Goal: Information Seeking & Learning: Learn about a topic

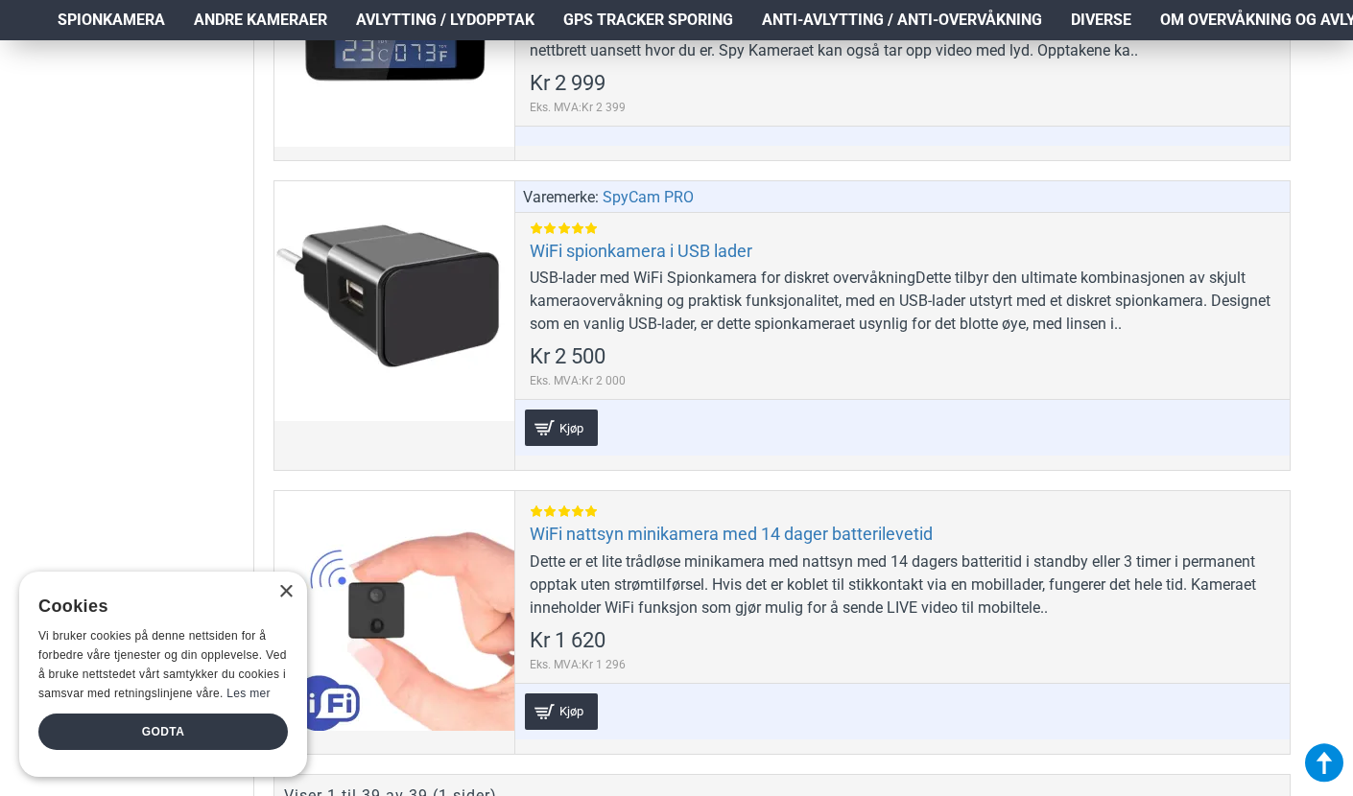
scroll to position [11306, 2]
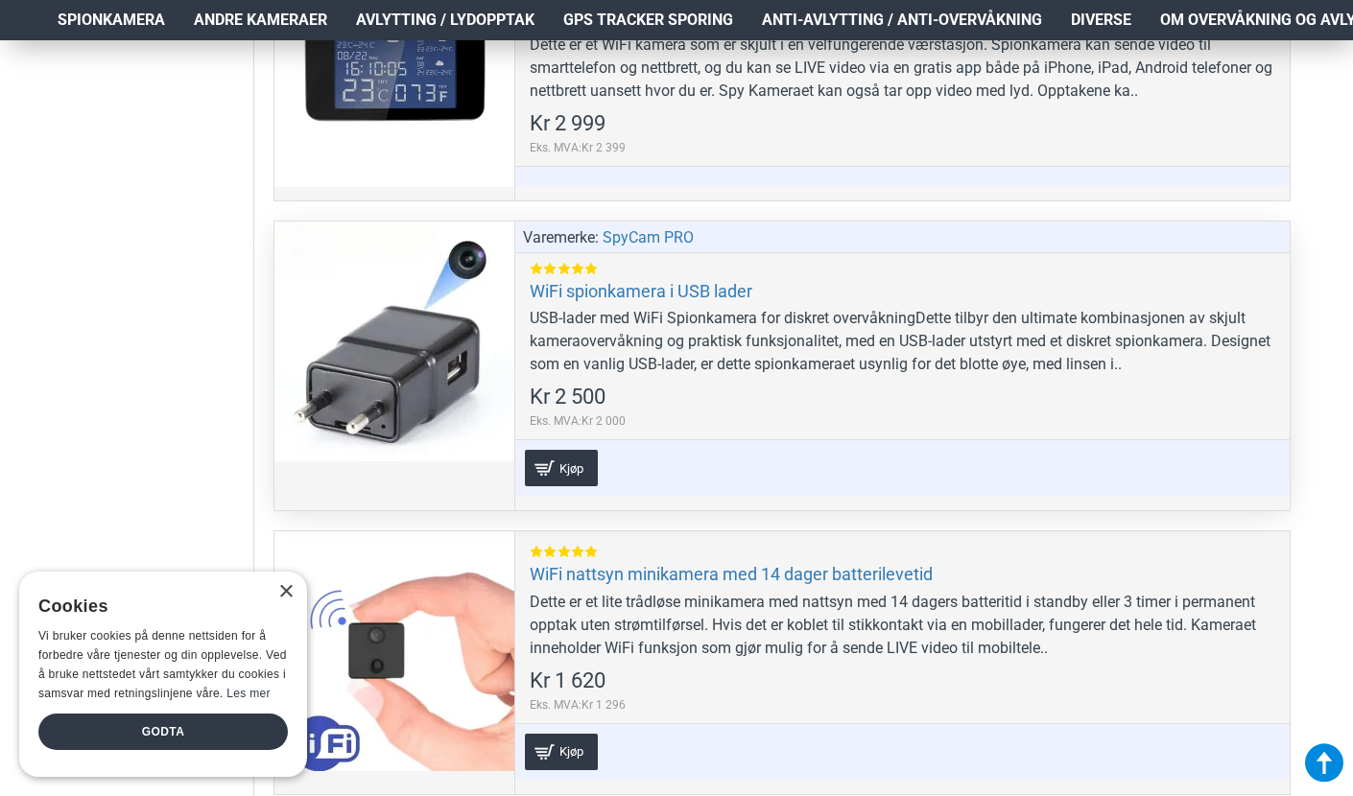
click at [378, 327] on div at bounding box center [394, 342] width 240 height 240
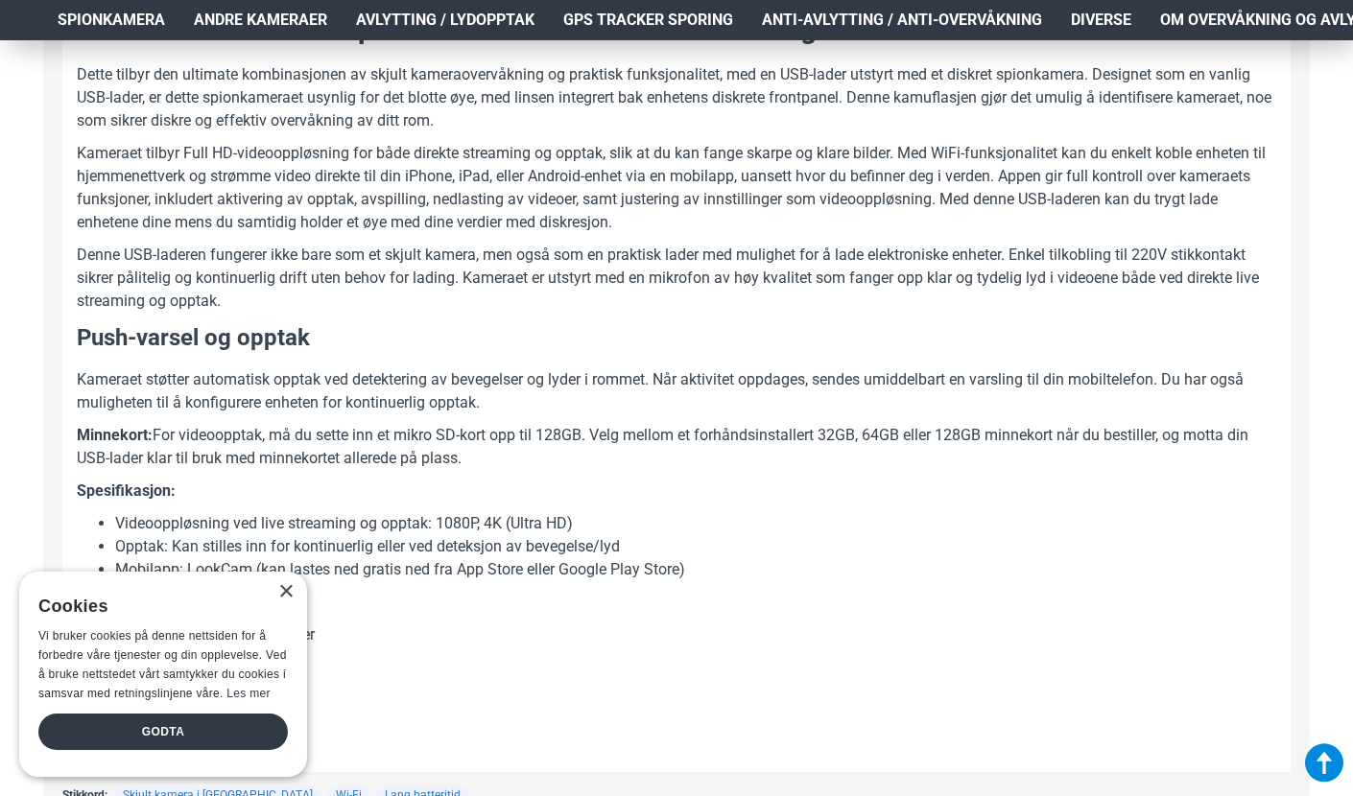
scroll to position [1149, 2]
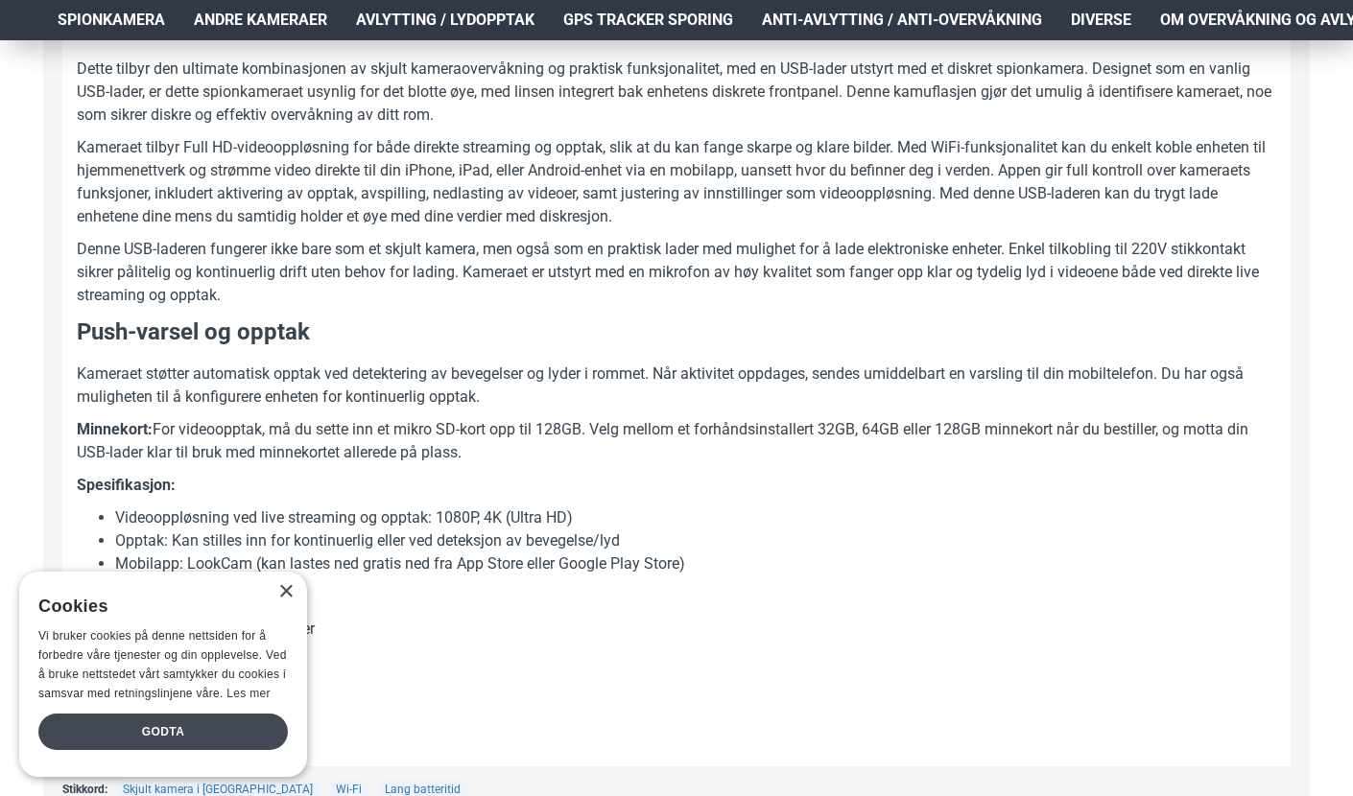
click at [217, 724] on div "Godta" at bounding box center [162, 732] width 249 height 36
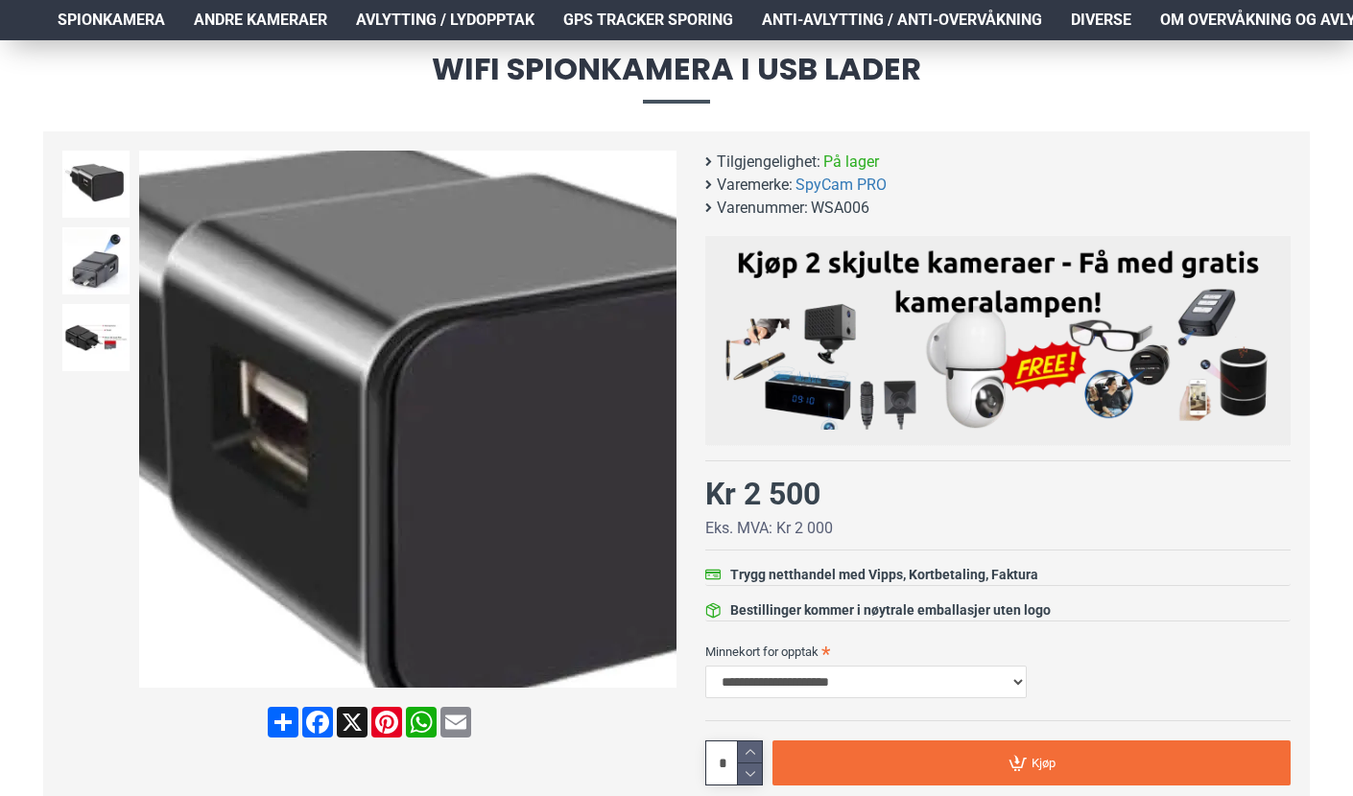
scroll to position [224, 2]
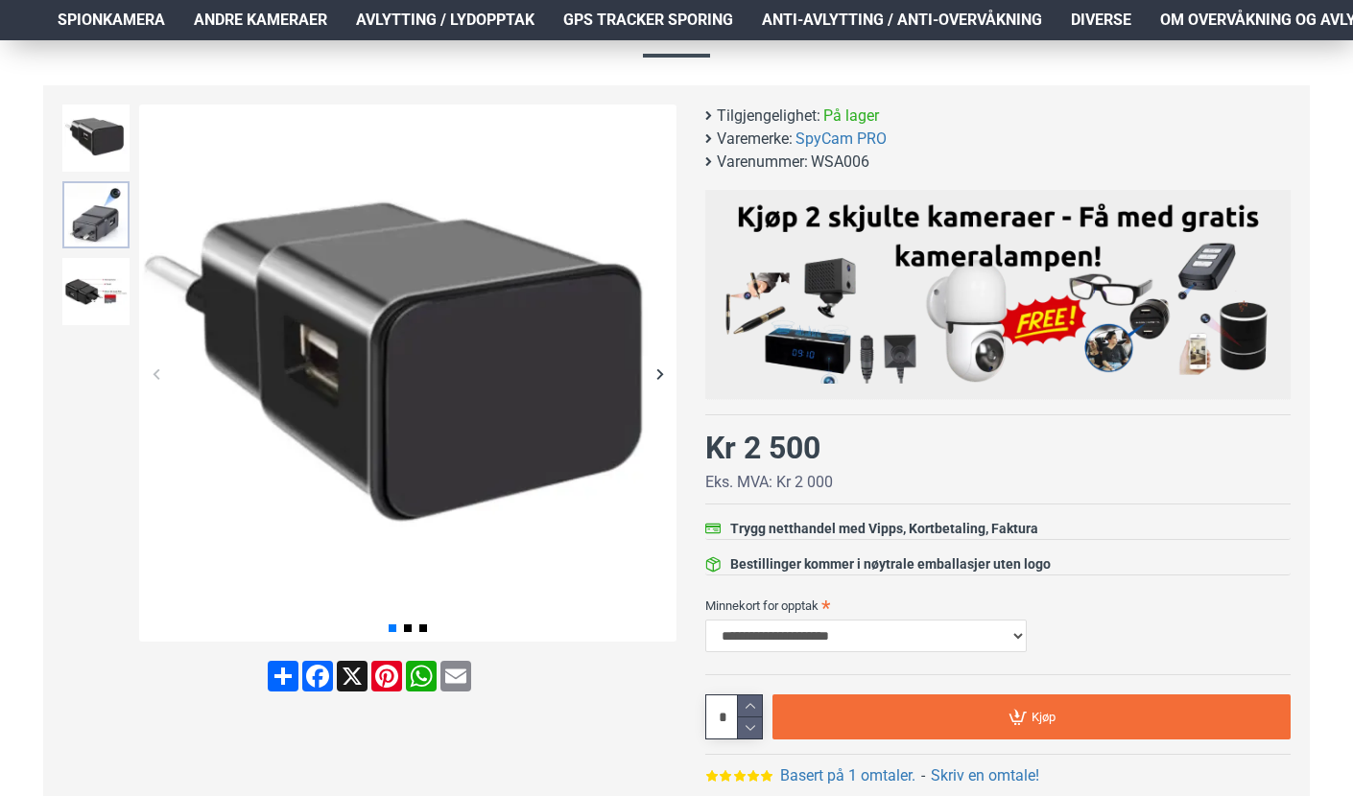
click at [93, 223] on img at bounding box center [95, 214] width 67 height 67
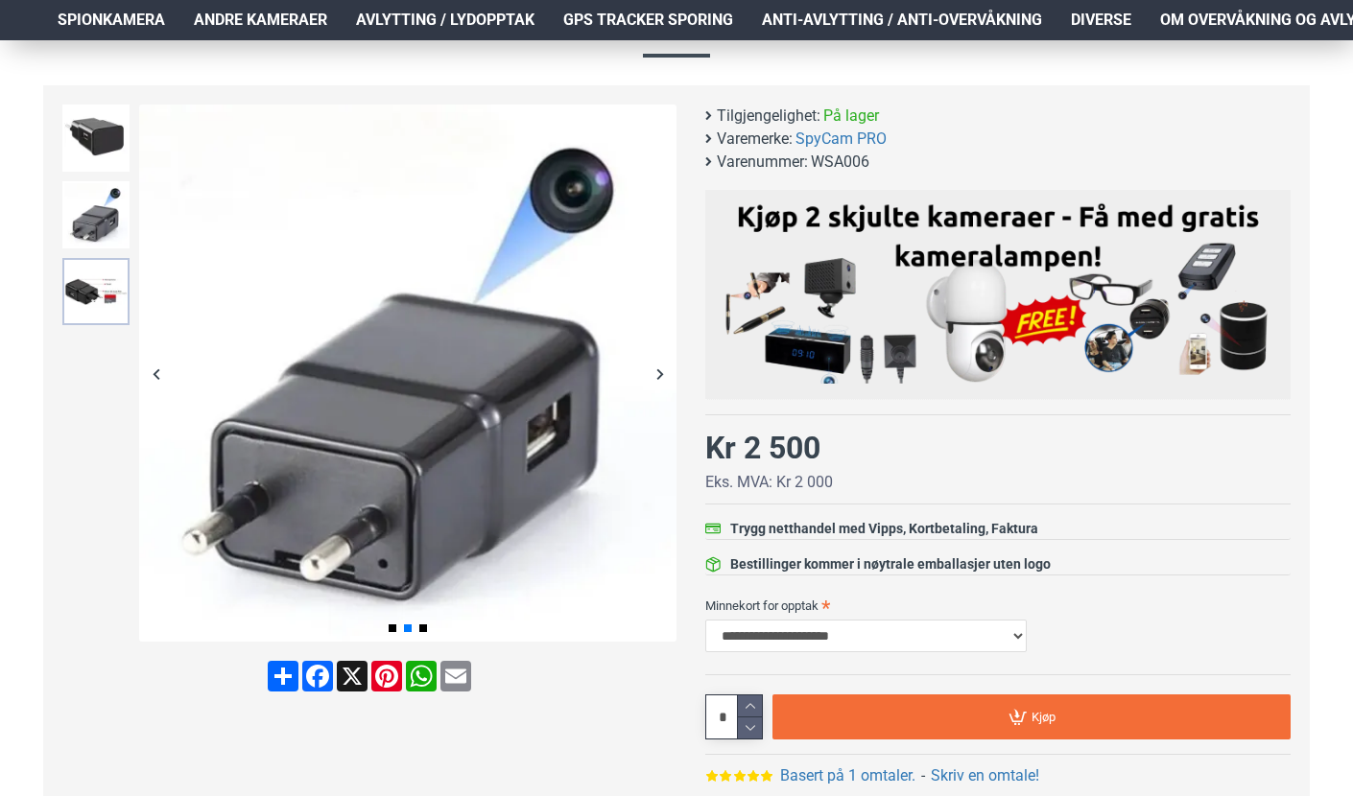
click at [83, 293] on img at bounding box center [95, 291] width 67 height 67
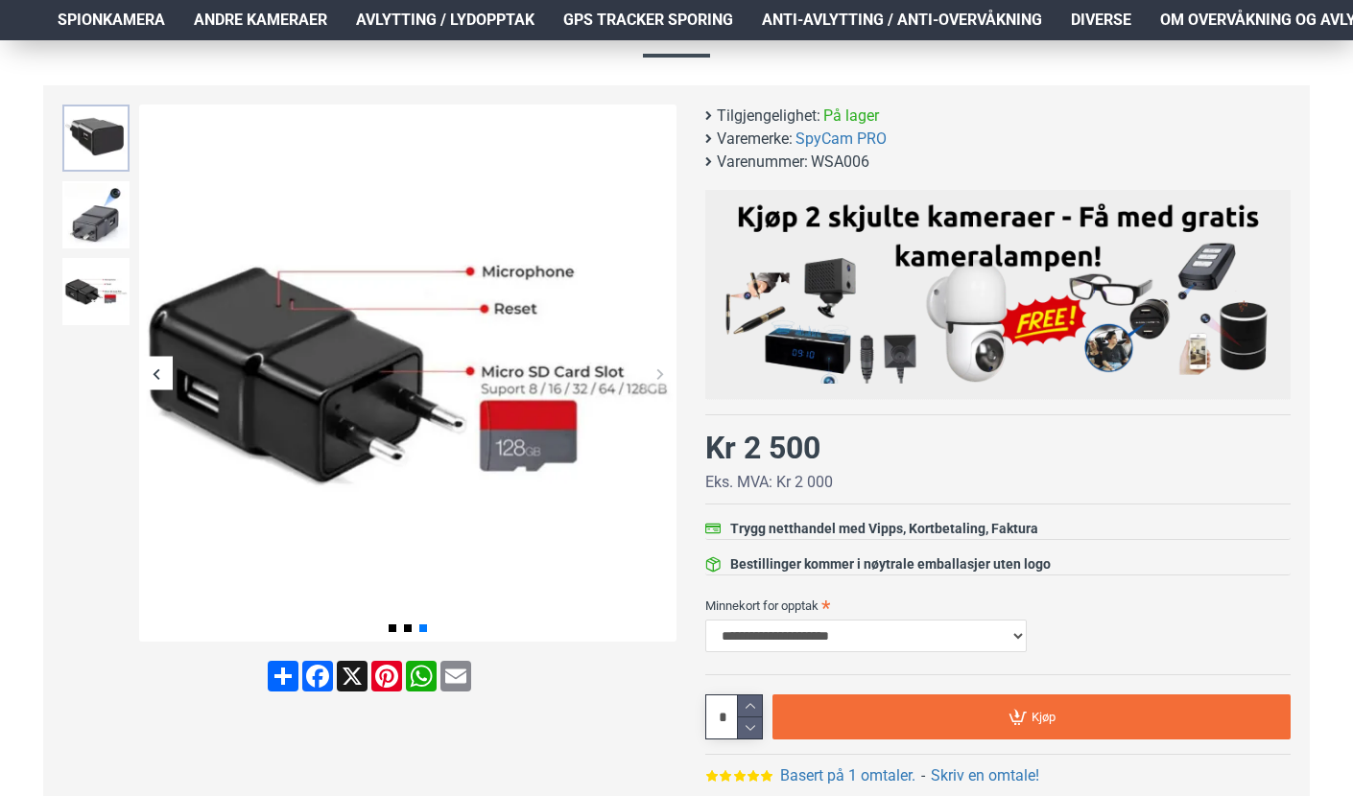
click at [106, 136] on img at bounding box center [95, 138] width 67 height 67
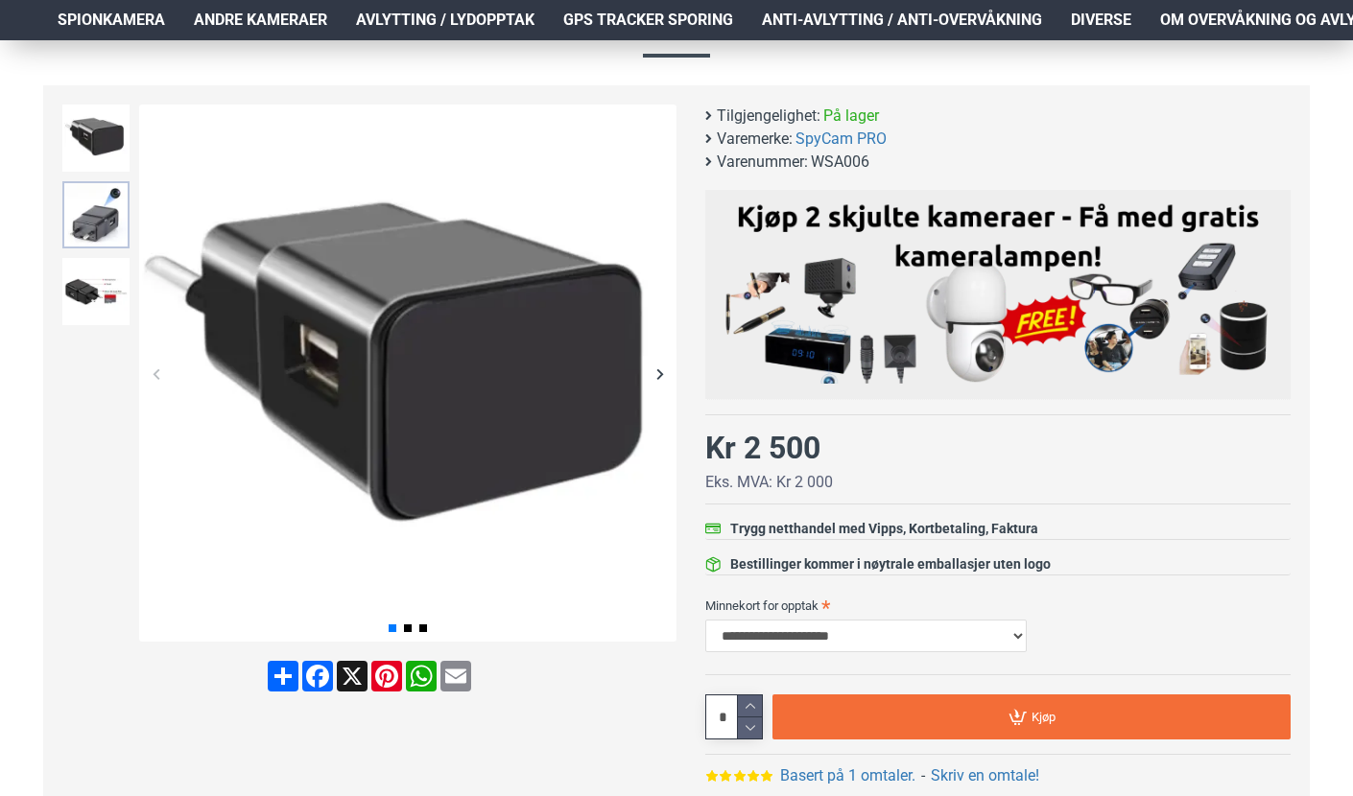
click at [102, 213] on img at bounding box center [95, 214] width 67 height 67
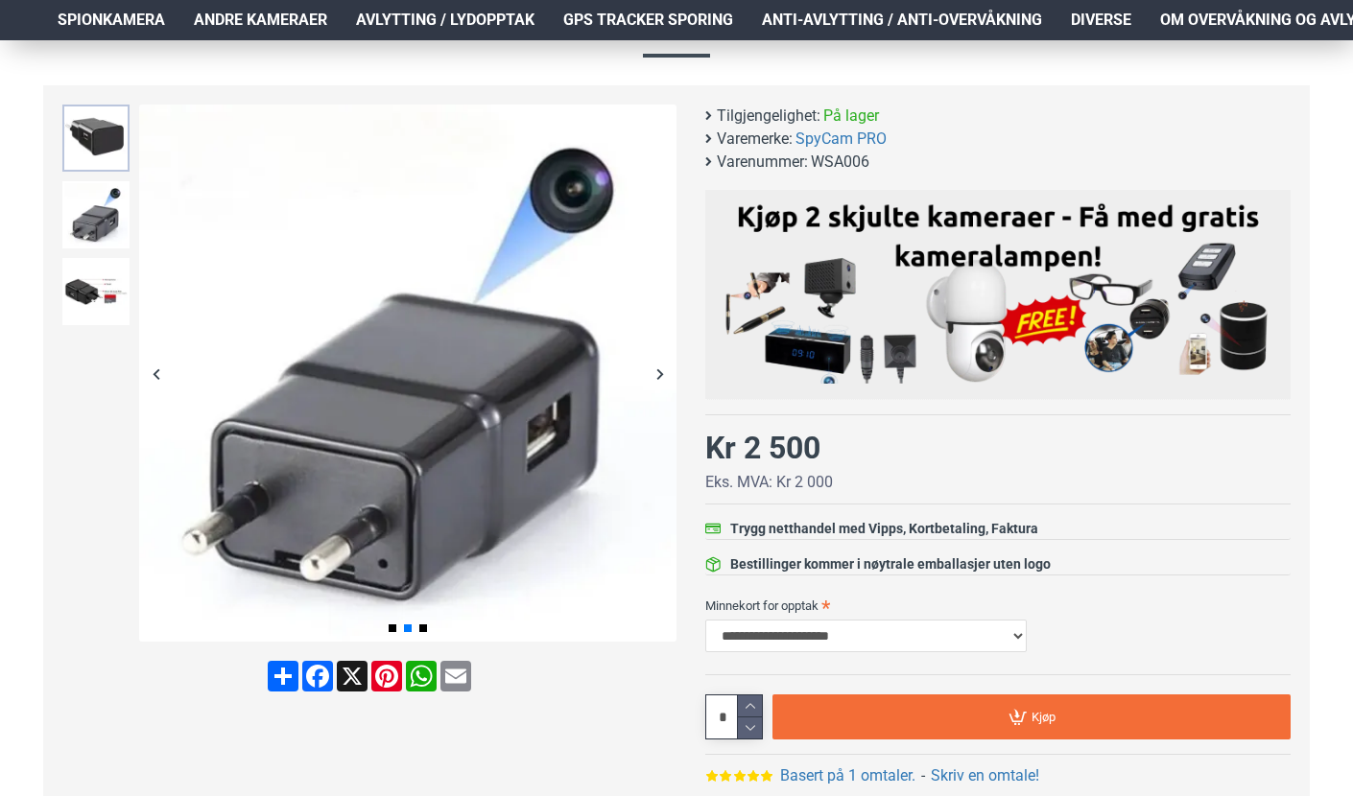
click at [90, 139] on img at bounding box center [95, 138] width 67 height 67
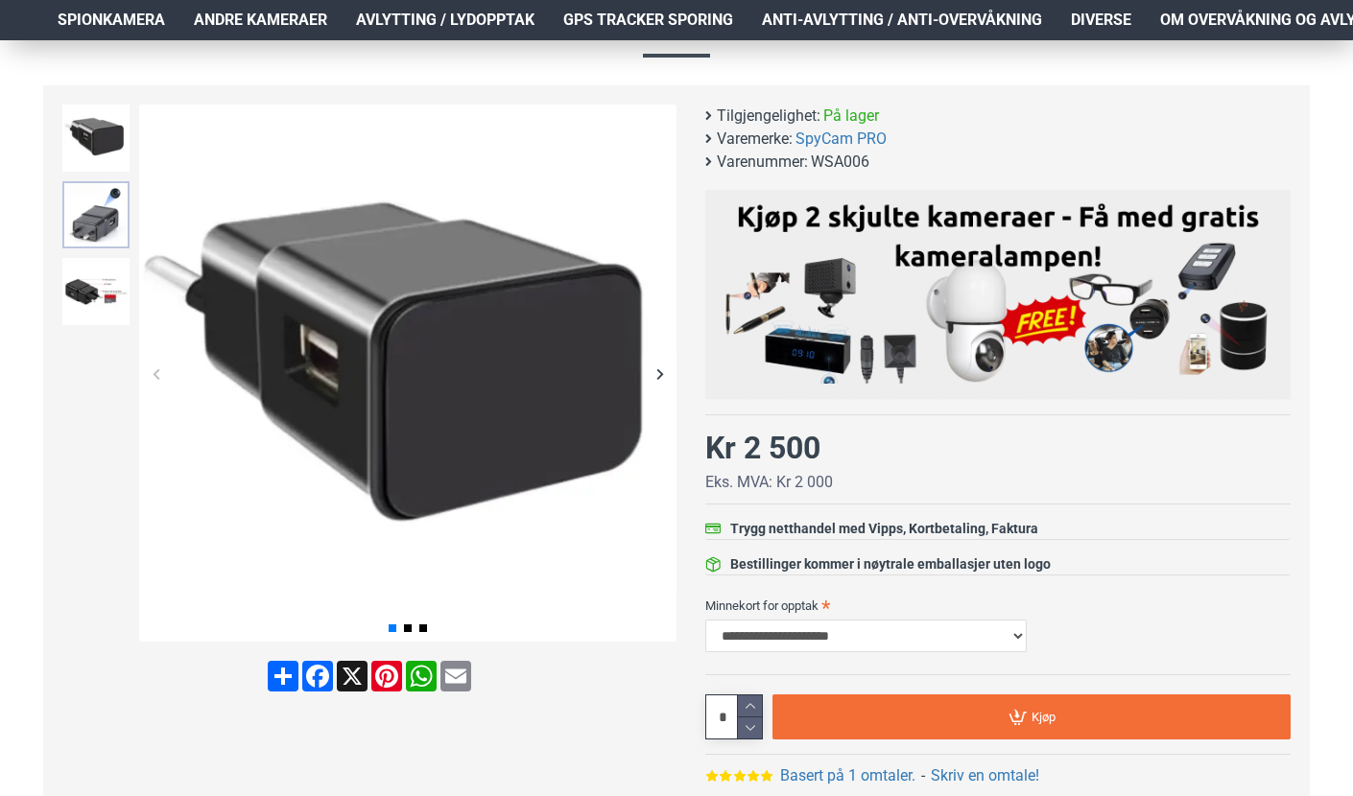
click at [71, 203] on img at bounding box center [95, 214] width 67 height 67
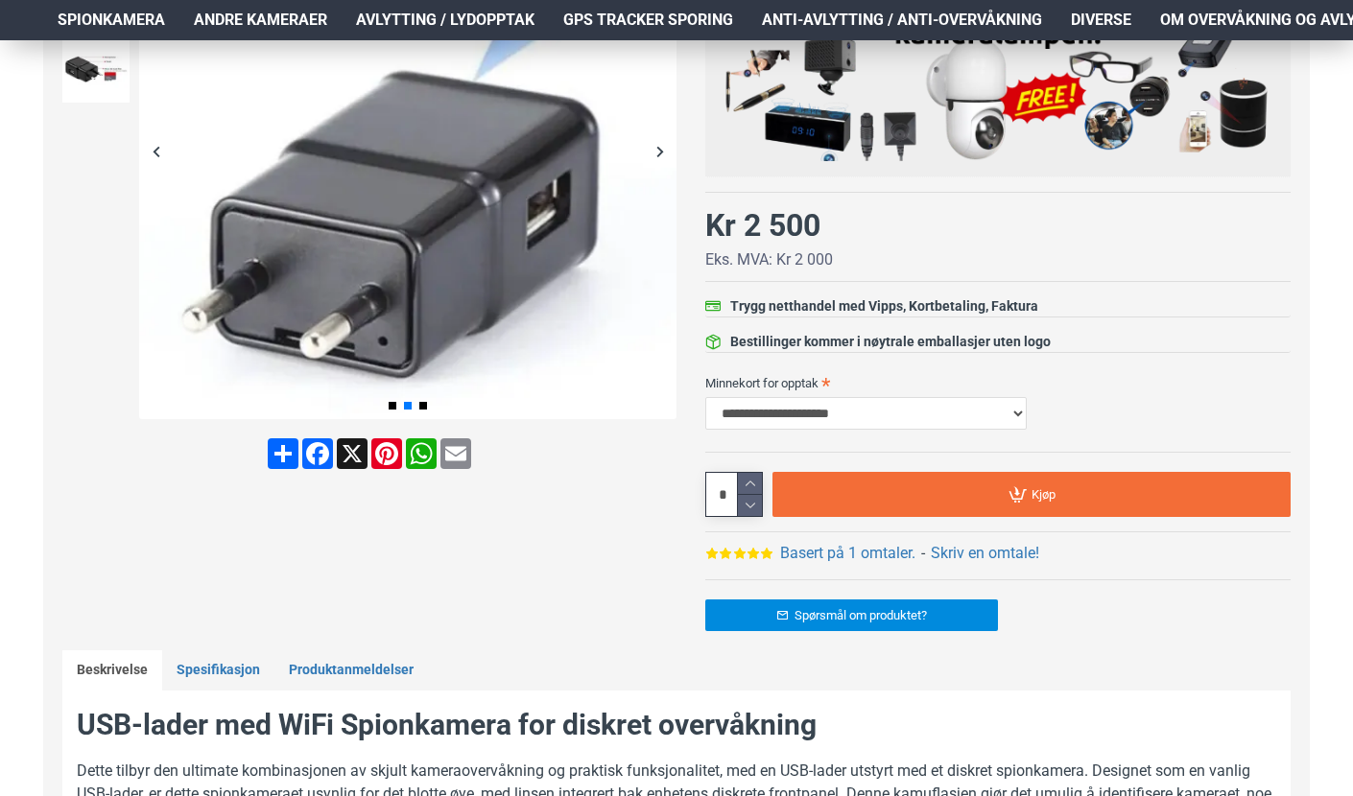
scroll to position [437, 4]
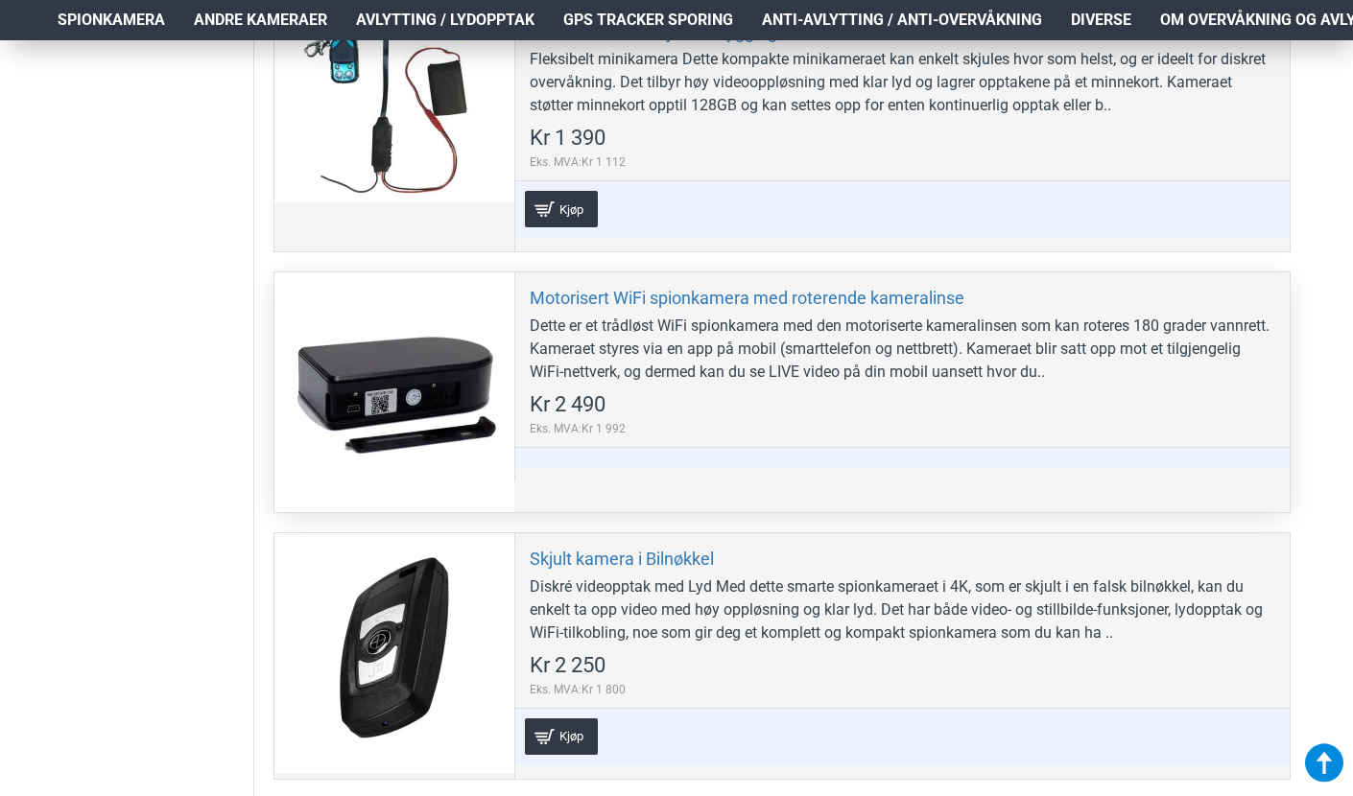
scroll to position [5394, 2]
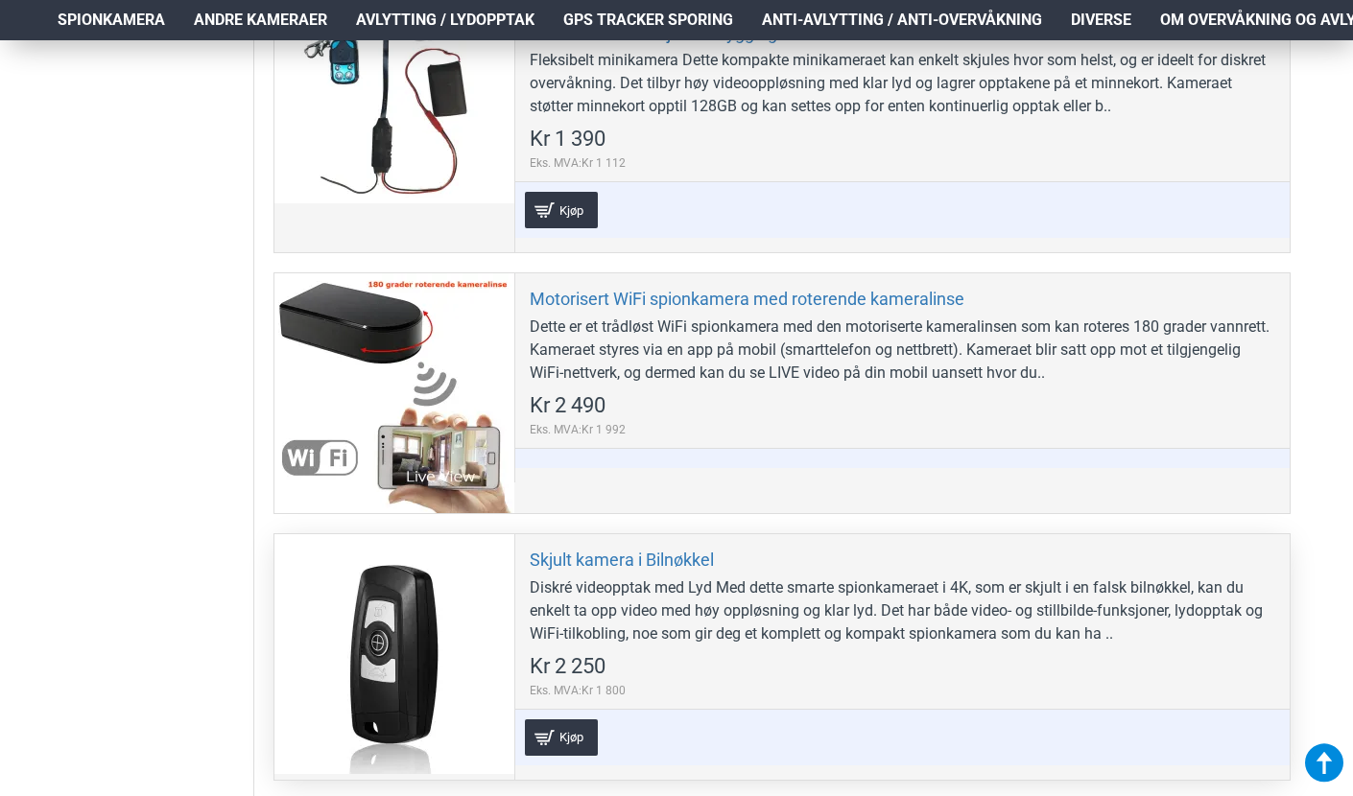
click at [419, 534] on div at bounding box center [394, 654] width 240 height 240
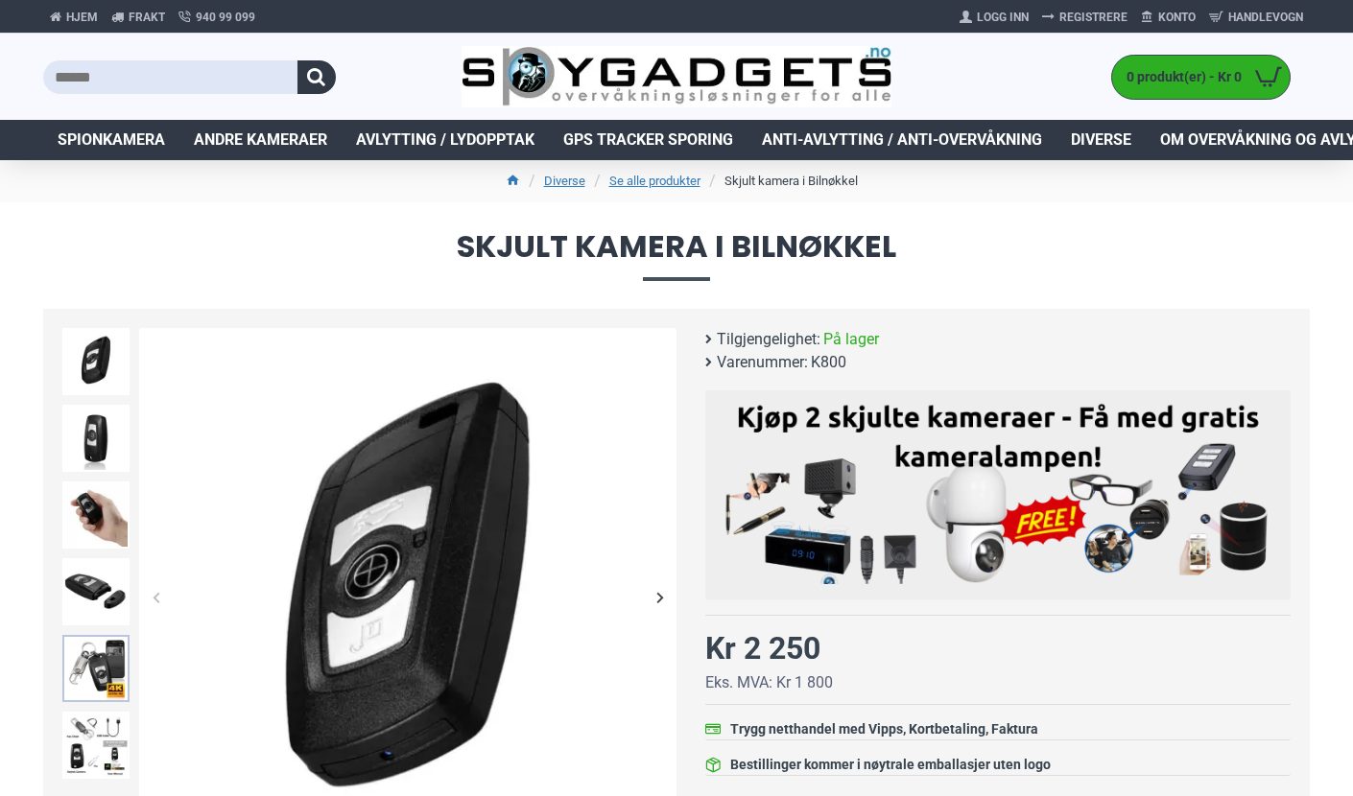
click at [121, 655] on img at bounding box center [95, 668] width 67 height 67
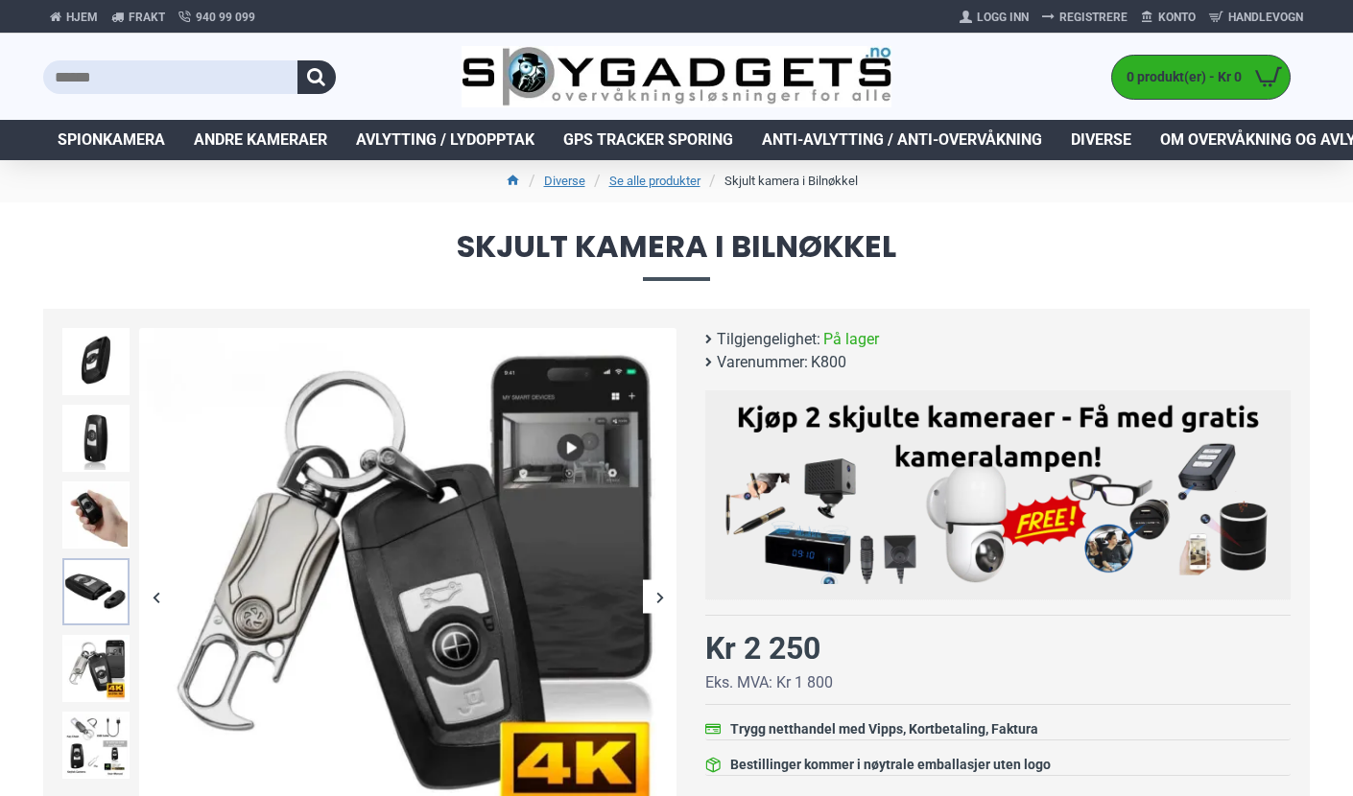
click at [110, 601] on img at bounding box center [95, 591] width 67 height 67
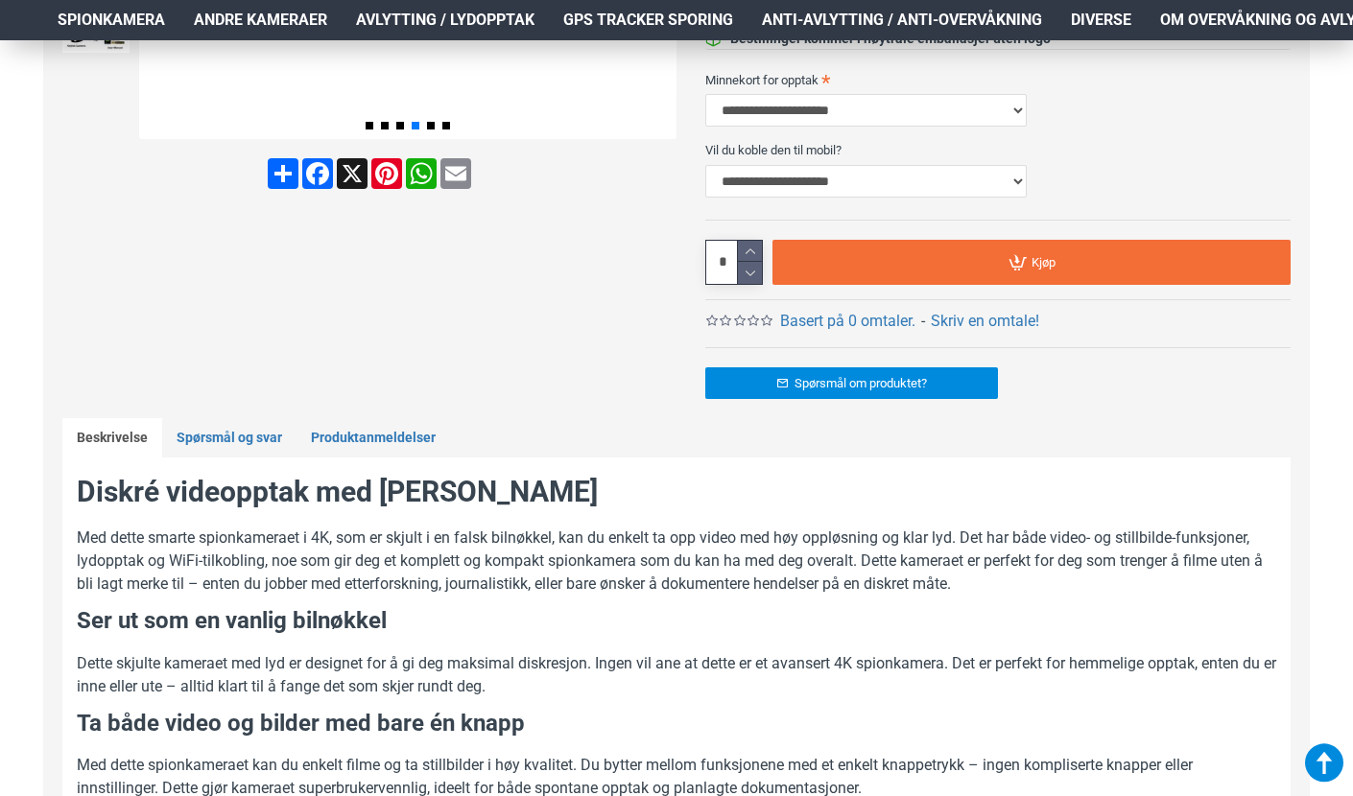
scroll to position [549, 0]
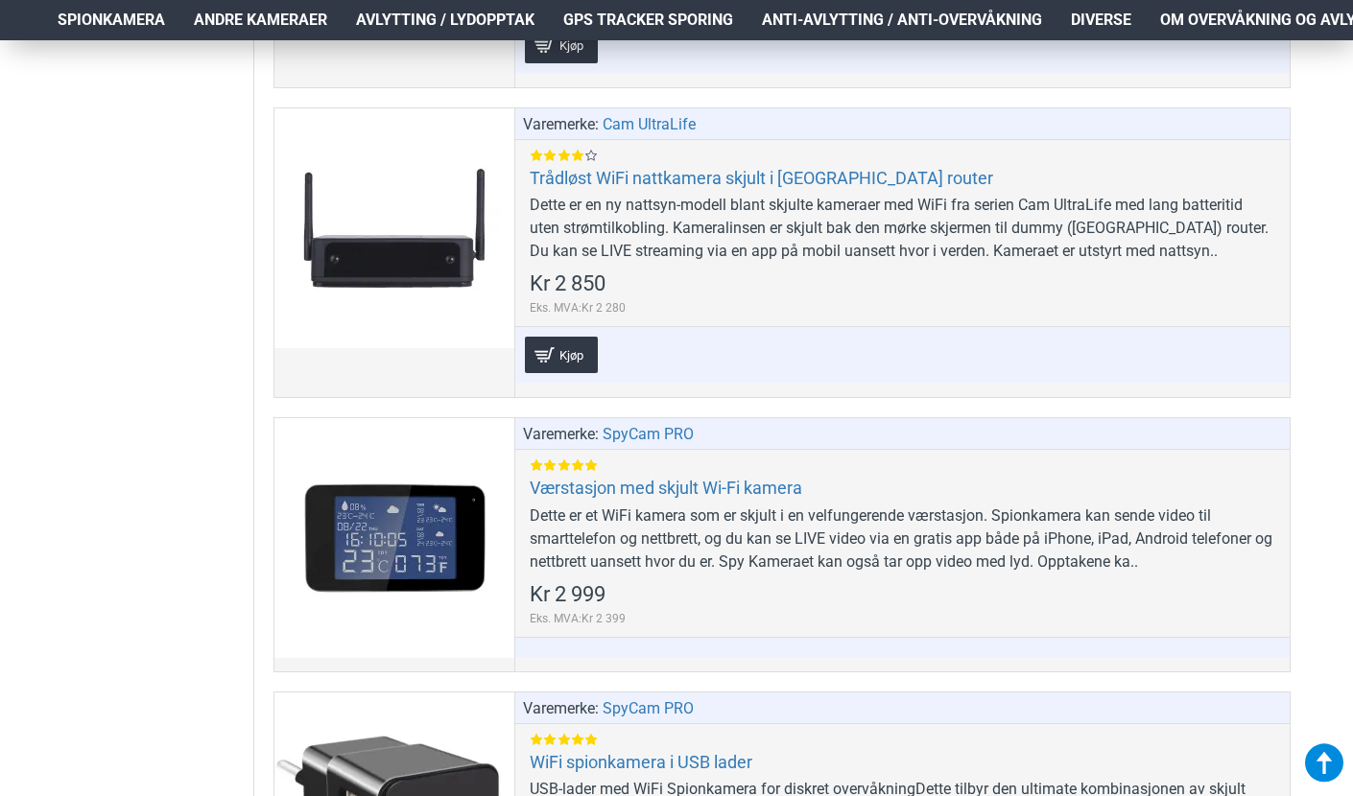
scroll to position [10911, 2]
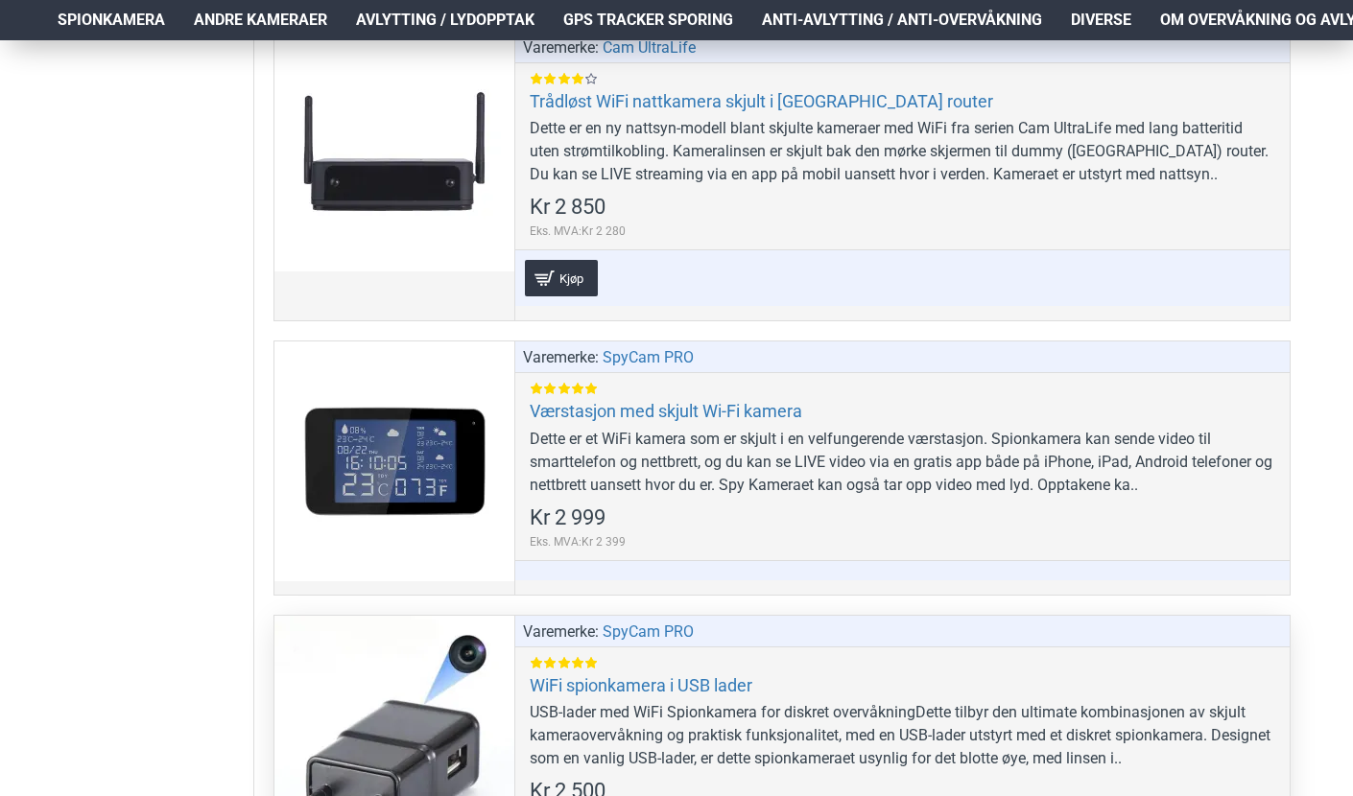
click at [542, 701] on div "USB-lader med WiFi Spionkamera for diskret overvåkningDette tilbyr den ultimate…" at bounding box center [903, 735] width 746 height 69
